Goal: Contribute content

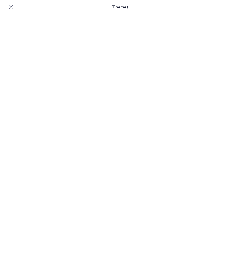
type input "Cuerdas, Vientos y Golpes: ¡La Orquesta de los Locos!"
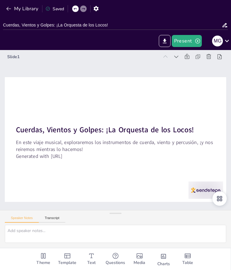
checkbox input "true"
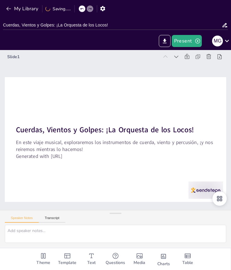
scroll to position [0, 0]
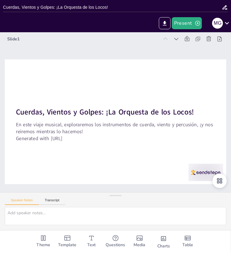
checkbox input "true"
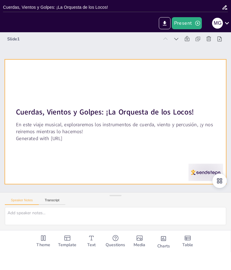
click at [170, 153] on div at bounding box center [112, 138] width 249 height 187
checkbox input "true"
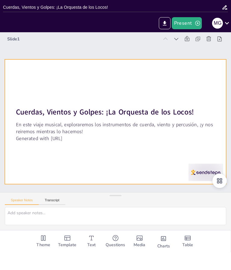
checkbox input "true"
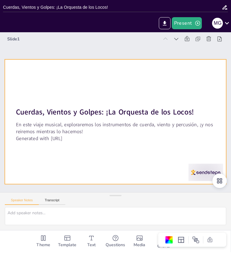
checkbox input "true"
click at [197, 224] on icon at bounding box center [193, 227] width 7 height 7
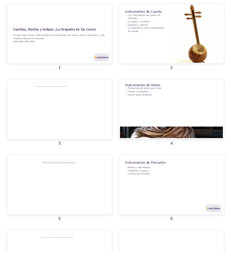
checkbox input "true"
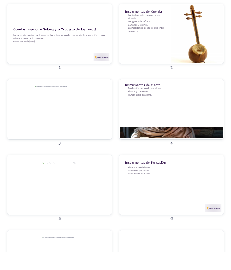
checkbox input "true"
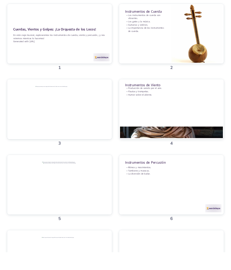
checkbox input "true"
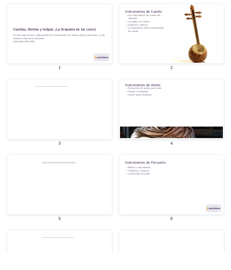
scroll to position [0, 0]
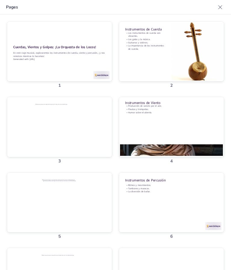
click at [180, 74] on div at bounding box center [175, 118] width 117 height 89
type textarea "Los instrumentos de cuerda son conocidos por su capacidad de producir sonidos v…"
checkbox input "true"
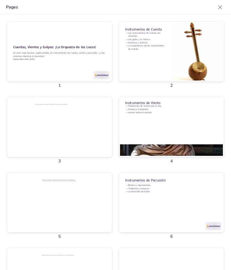
checkbox input "true"
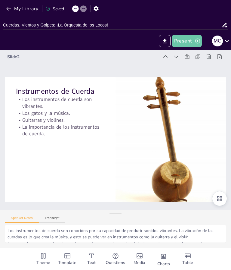
click at [193, 42] on button "Present" at bounding box center [187, 41] width 30 height 12
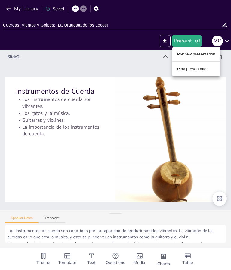
click at [202, 57] on li "Preview presentation" at bounding box center [197, 54] width 48 height 10
